Goal: Transaction & Acquisition: Purchase product/service

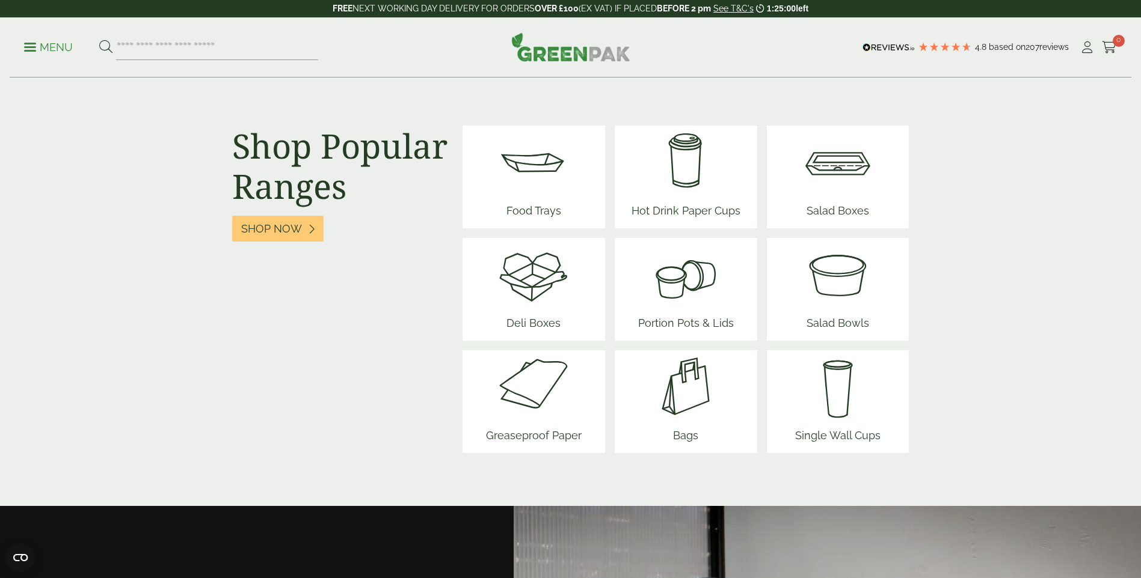
scroll to position [1503, 0]
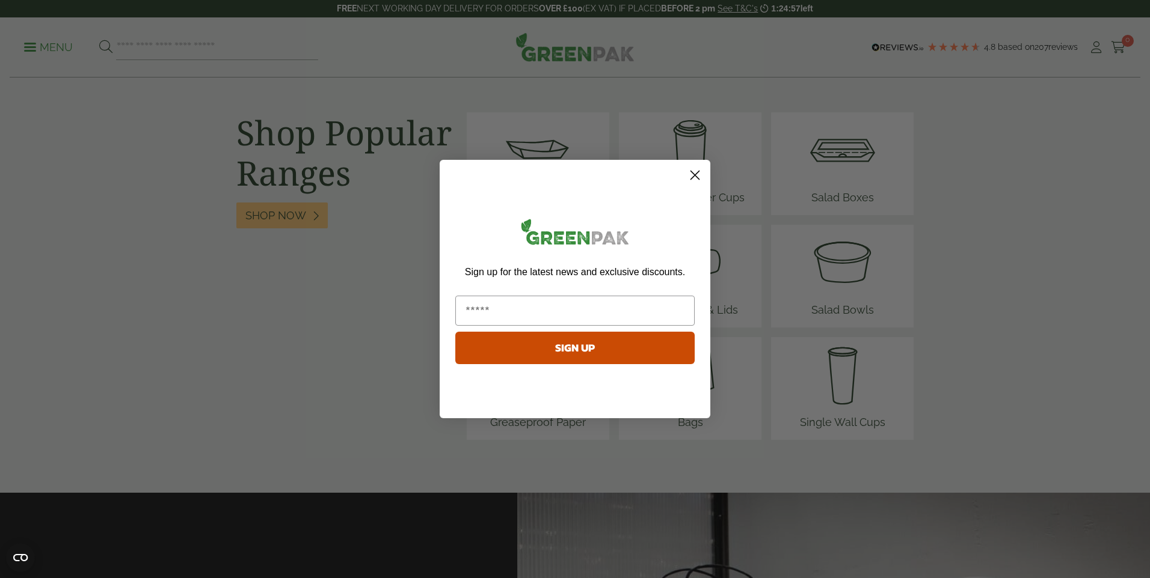
click at [694, 174] on icon "Close dialog" at bounding box center [695, 175] width 8 height 8
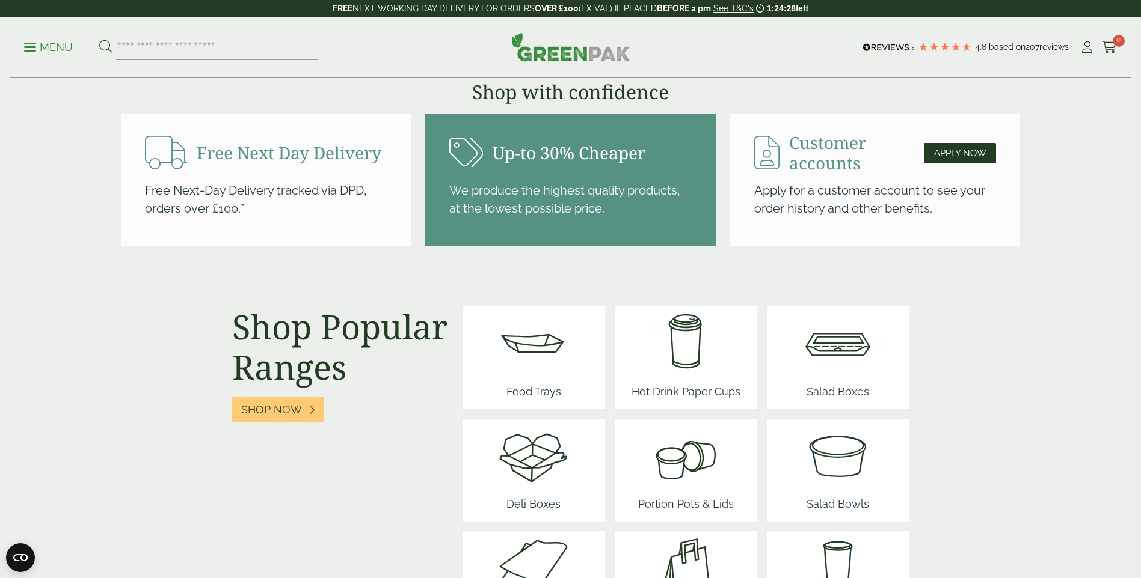
scroll to position [1302, 0]
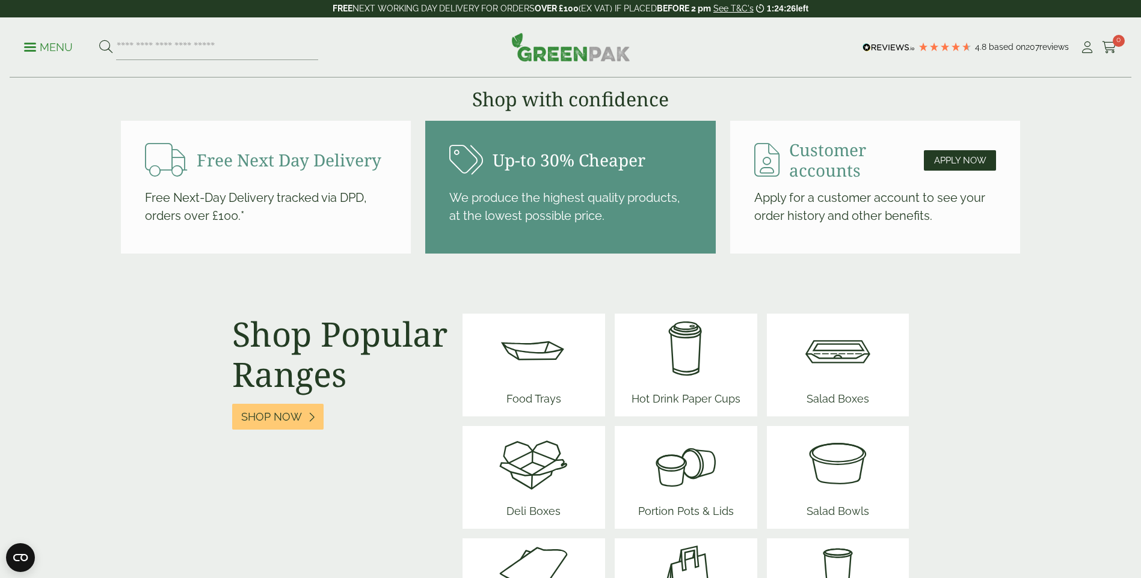
click at [550, 366] on img at bounding box center [533, 350] width 72 height 72
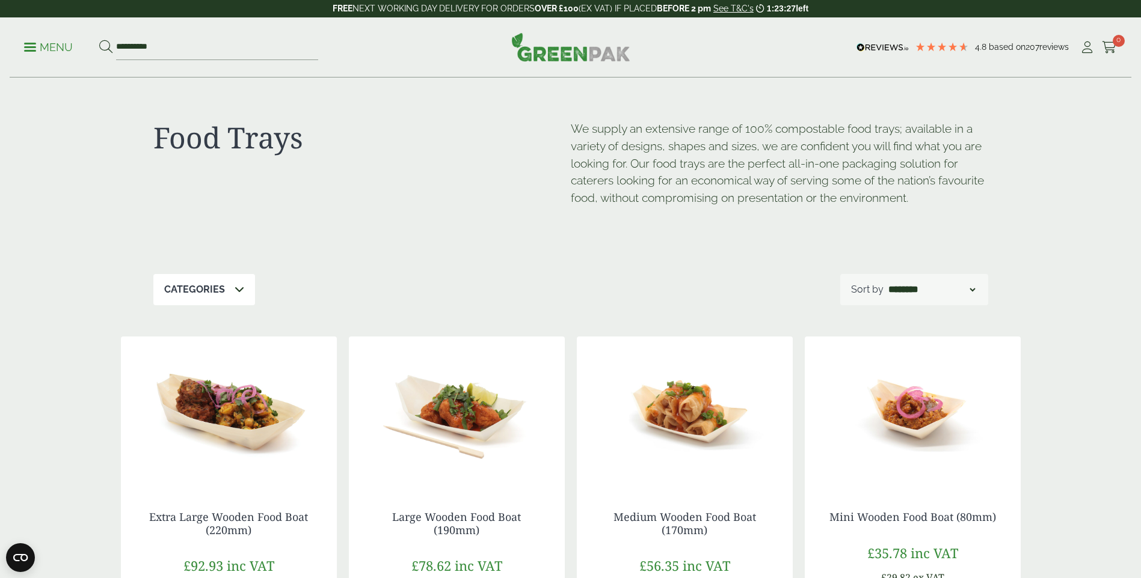
click at [240, 290] on icon at bounding box center [240, 289] width 10 height 10
